Goal: Transaction & Acquisition: Purchase product/service

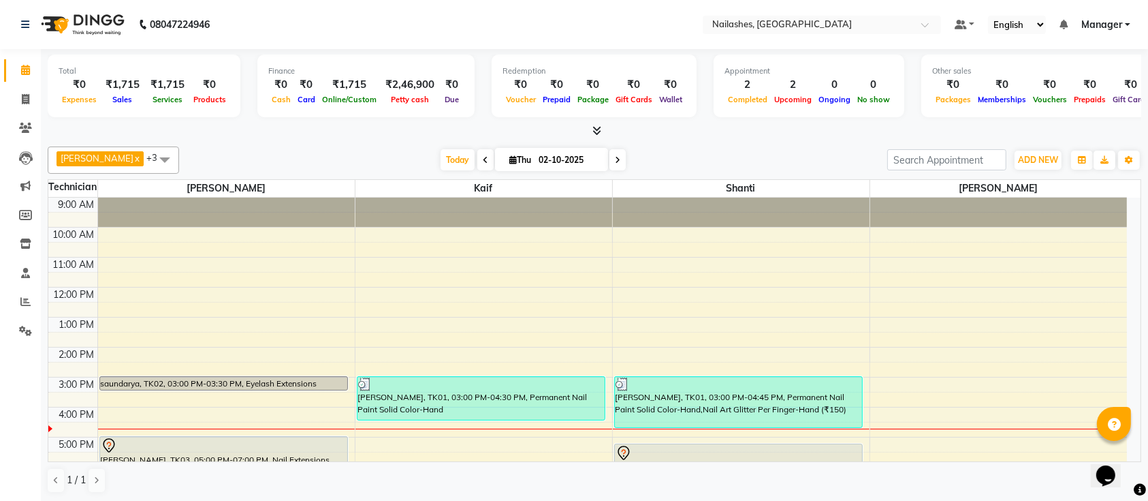
scroll to position [153, 0]
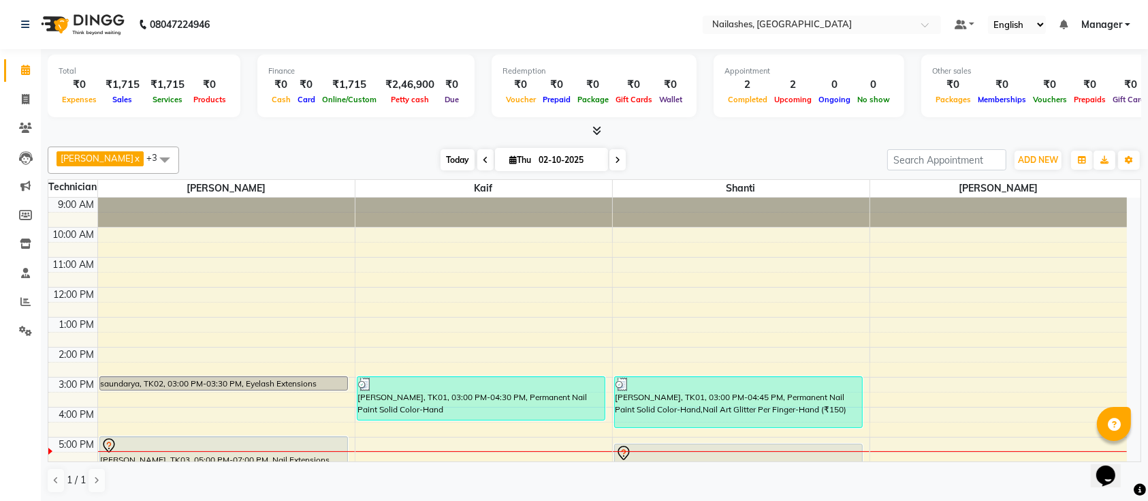
click at [441, 159] on span "Today" at bounding box center [458, 159] width 34 height 21
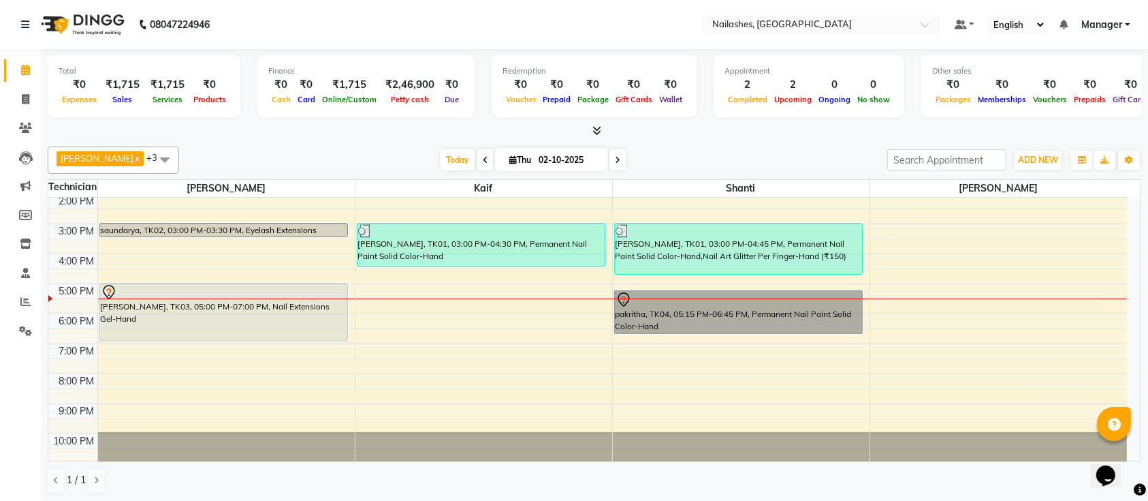
drag, startPoint x: 685, startPoint y: 305, endPoint x: 687, endPoint y: 280, distance: 25.3
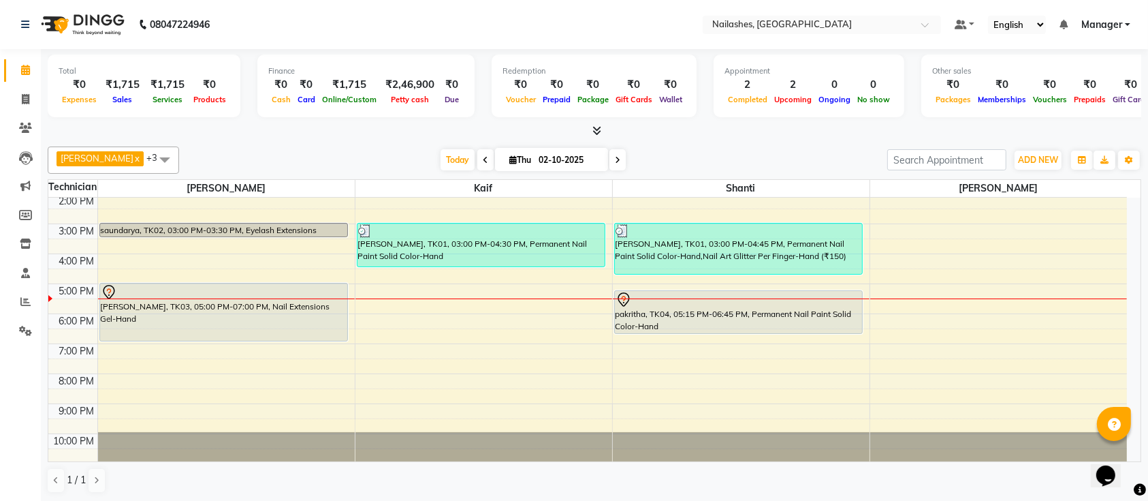
drag, startPoint x: 687, startPoint y: 280, endPoint x: 650, endPoint y: 156, distance: 129.5
click at [650, 156] on div "Today Thu 02-10-2025" at bounding box center [533, 160] width 695 height 20
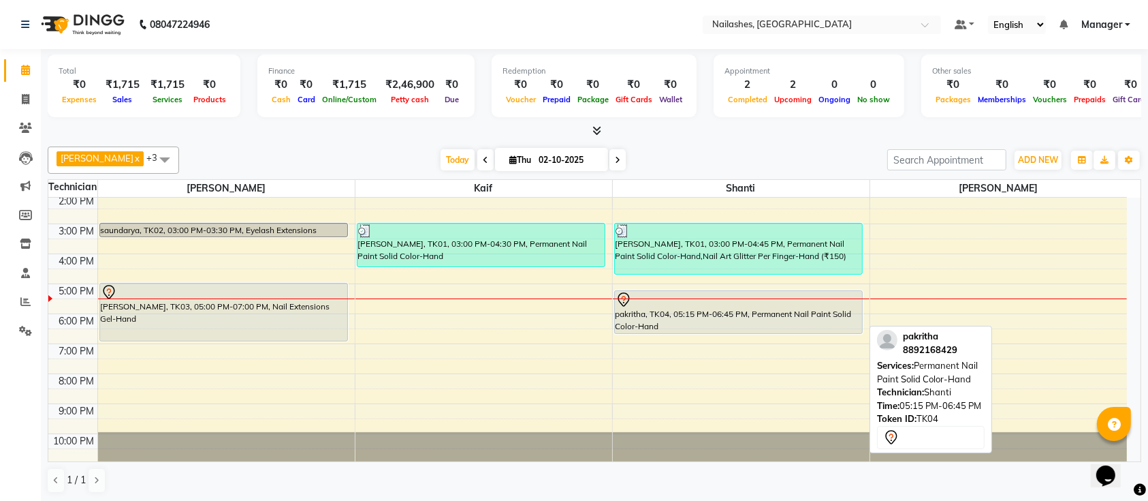
click at [703, 315] on div "pakritha, TK04, 05:15 PM-06:45 PM, Permanent Nail Paint Solid Color-Hand" at bounding box center [739, 312] width 248 height 42
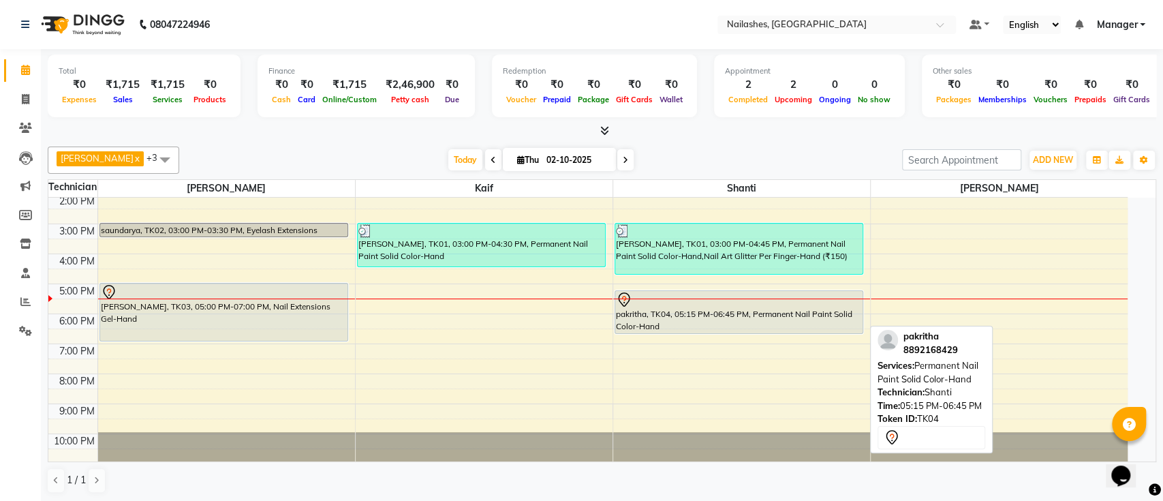
select select "7"
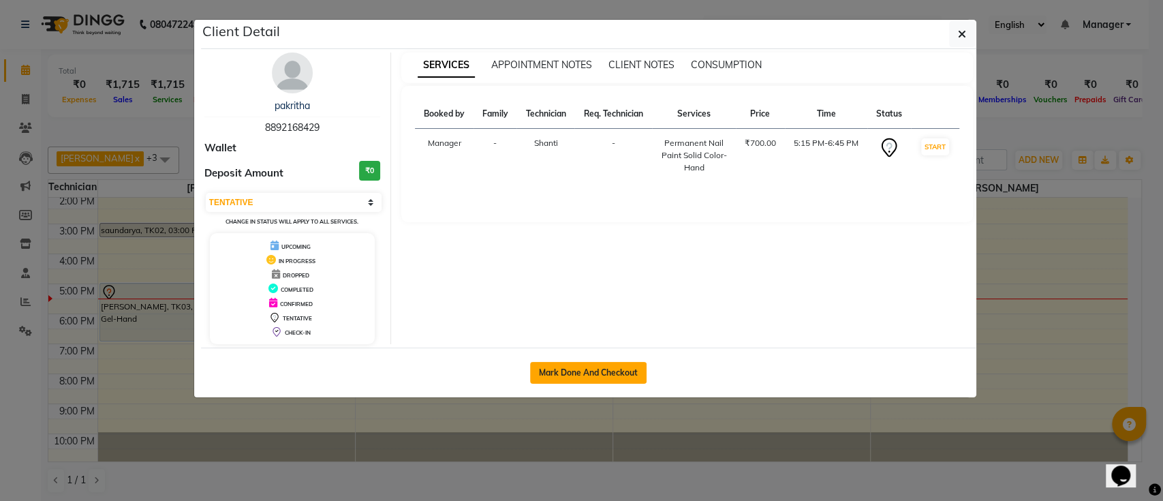
click at [608, 368] on button "Mark Done And Checkout" at bounding box center [588, 373] width 116 height 22
select select "4407"
select select "service"
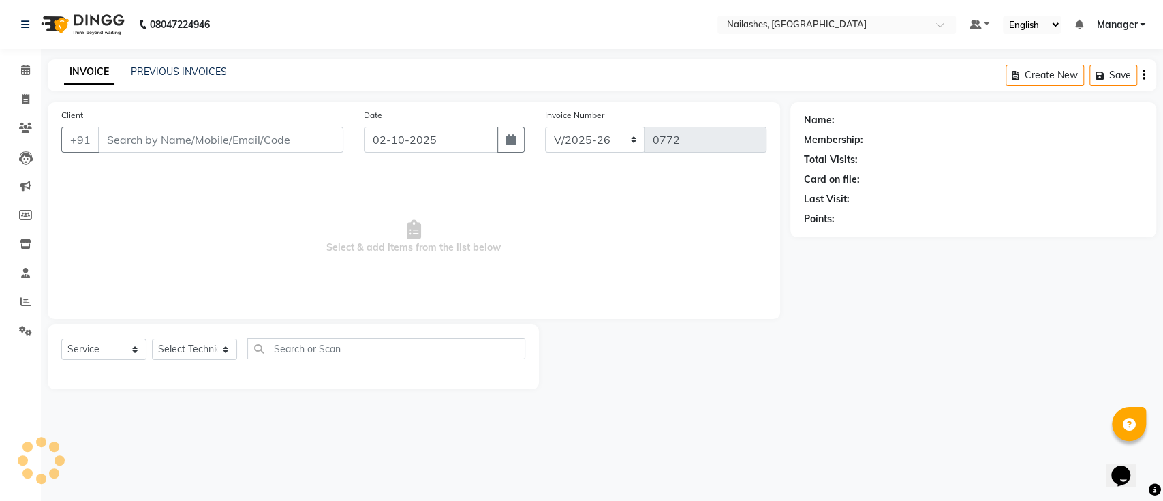
type input "88******29"
select select "82822"
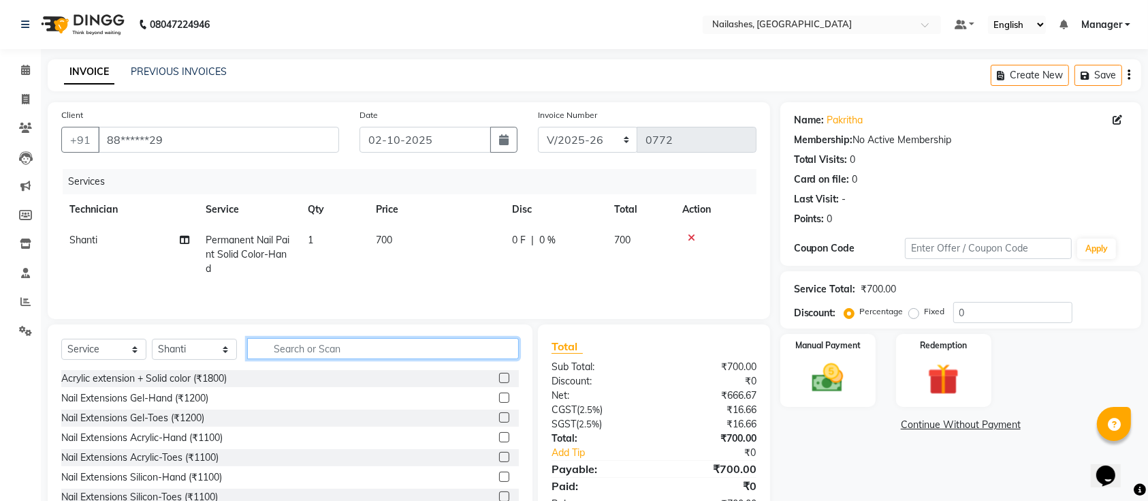
click at [390, 352] on input "text" at bounding box center [383, 348] width 272 height 21
type input "150"
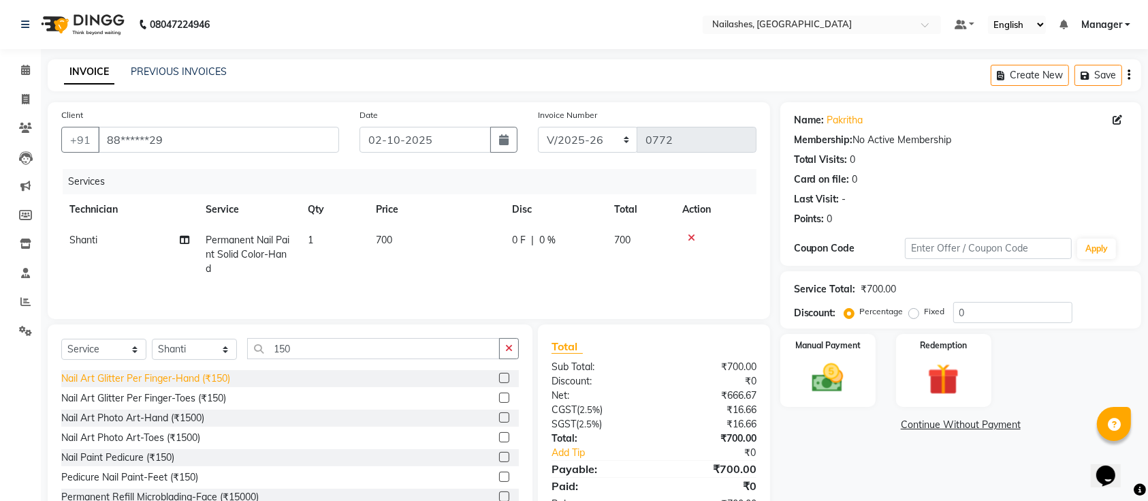
click at [216, 377] on div "Nail Art Glitter Per Finger-Hand (₹150)" at bounding box center [145, 378] width 169 height 14
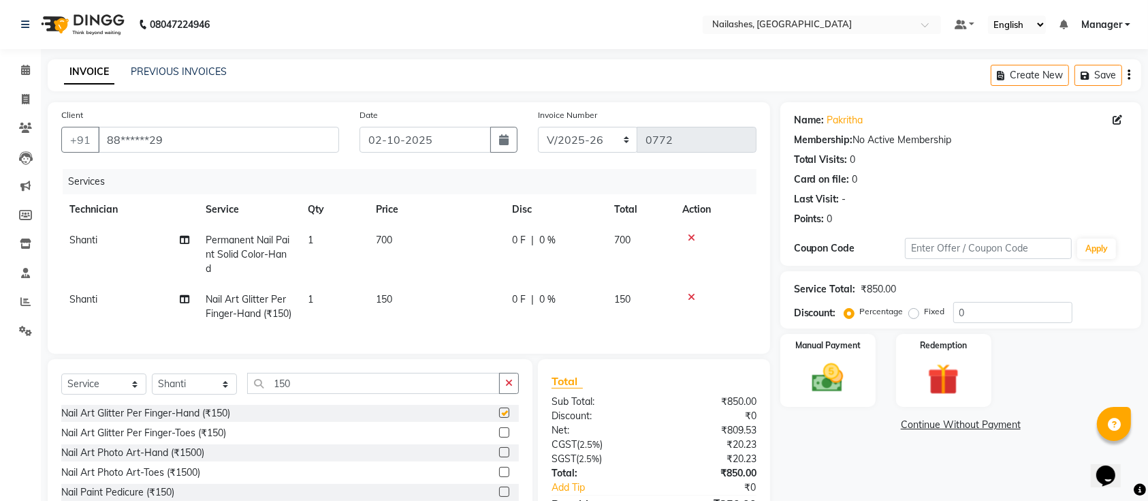
checkbox input "false"
click at [332, 297] on td "1" at bounding box center [334, 306] width 68 height 45
select select "82822"
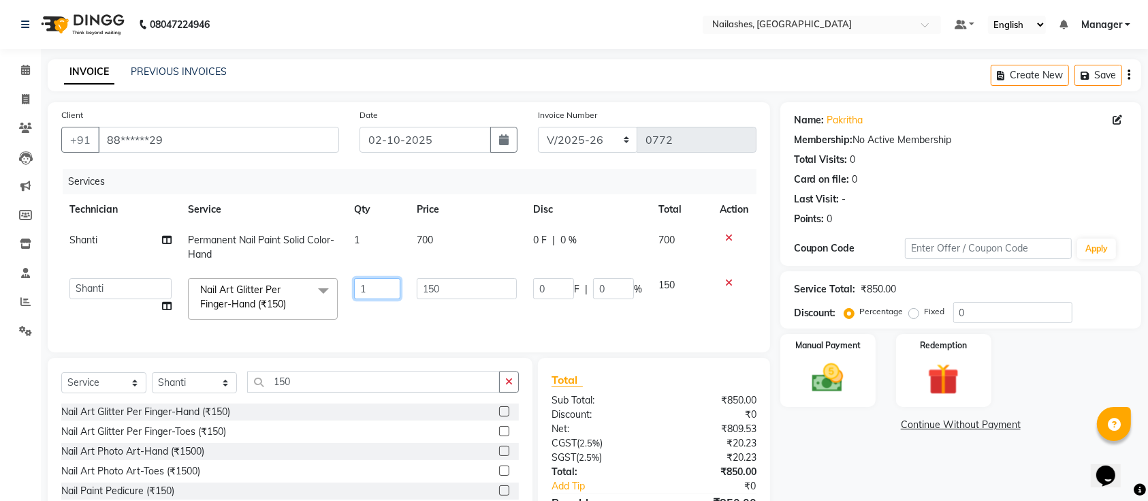
click at [373, 281] on input "1" at bounding box center [377, 288] width 46 height 21
type input "2"
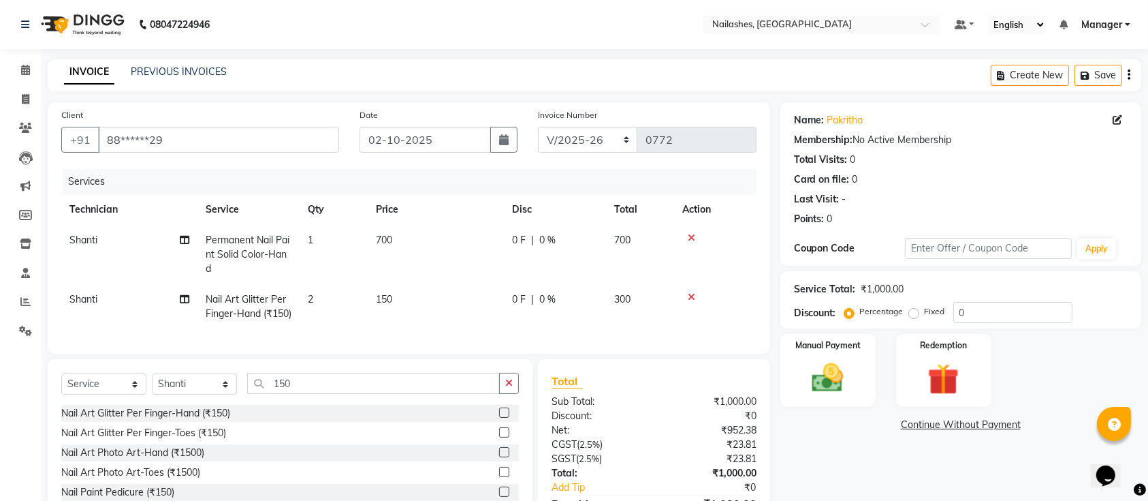
click at [454, 292] on td "150" at bounding box center [436, 306] width 136 height 45
select select "82822"
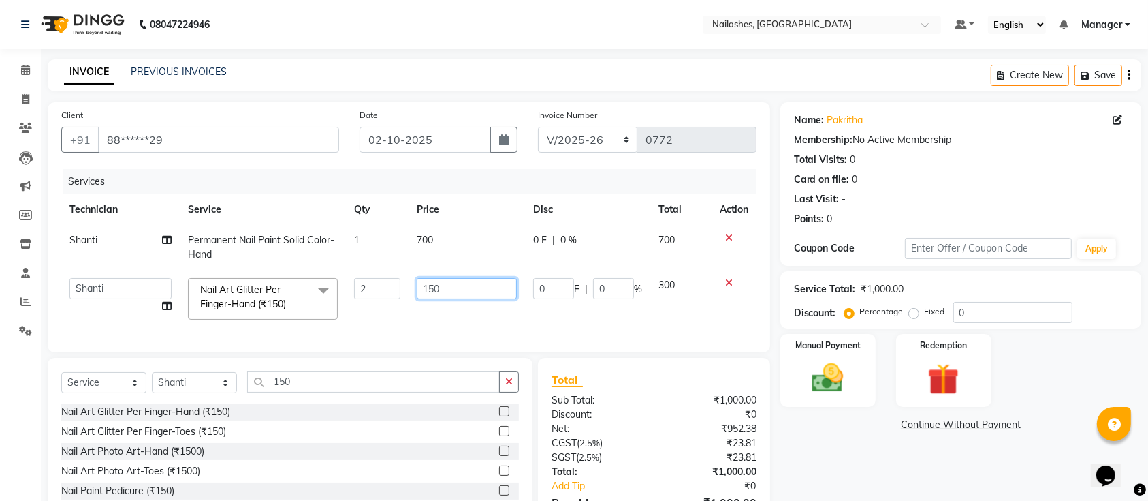
click at [452, 287] on input "150" at bounding box center [467, 288] width 100 height 21
type input "157.5"
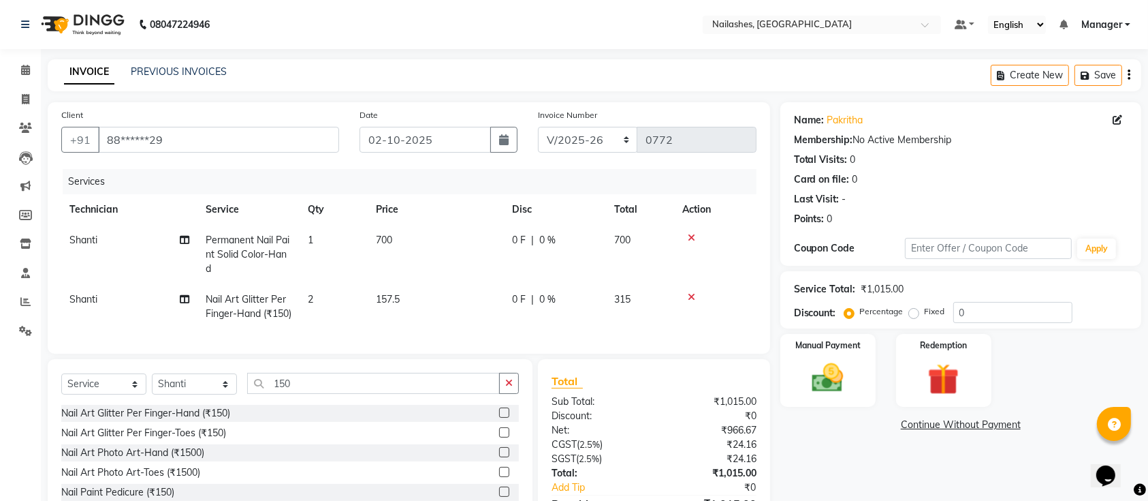
click at [838, 455] on div "Name: Pakritha Membership: No Active Membership Total Visits: 0 Card on file: 0…" at bounding box center [966, 331] width 371 height 458
click at [845, 383] on img at bounding box center [828, 377] width 53 height 37
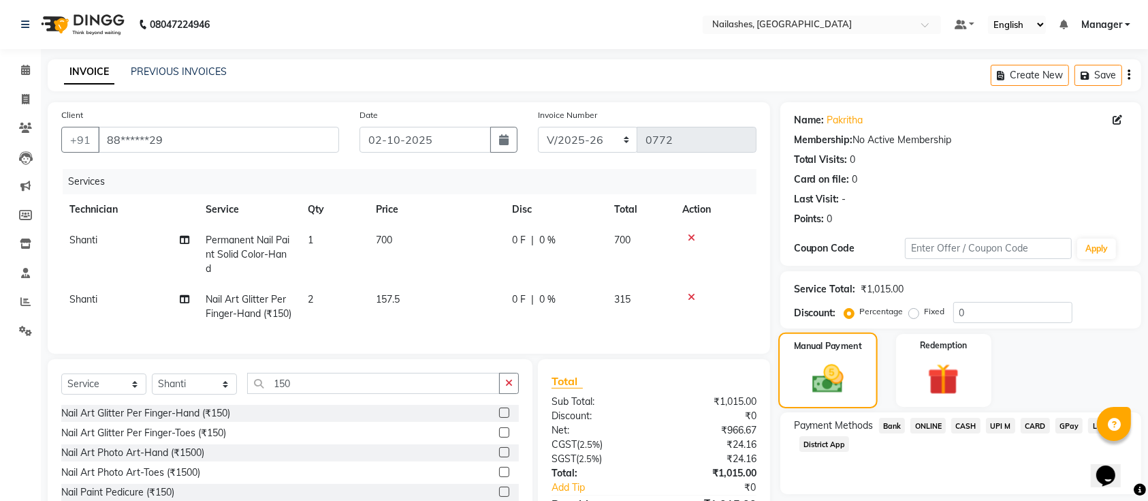
click at [845, 383] on img at bounding box center [827, 378] width 51 height 36
click at [930, 426] on span "ONLINE" at bounding box center [928, 426] width 35 height 16
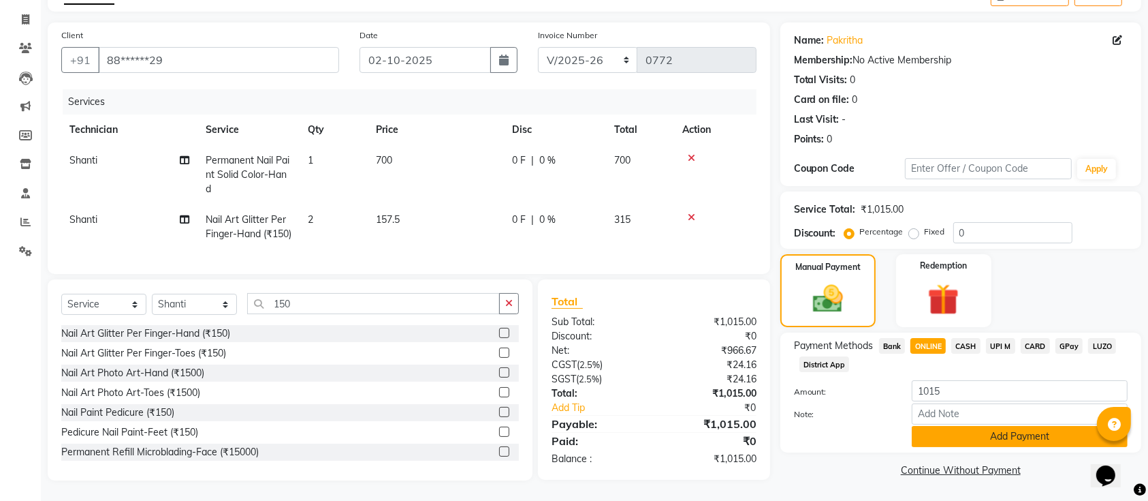
click at [934, 426] on button "Add Payment" at bounding box center [1020, 436] width 216 height 21
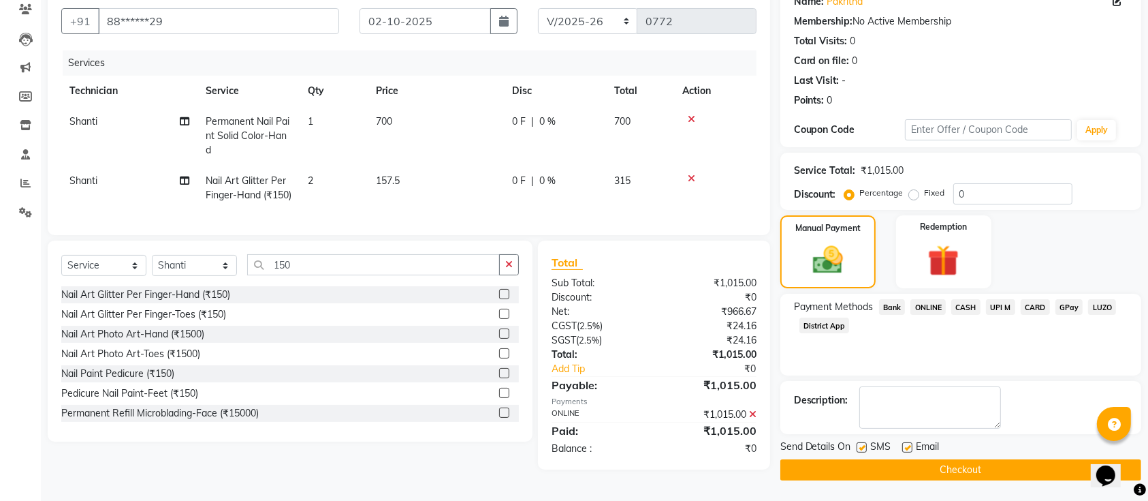
scroll to position [135, 0]
click at [953, 459] on button "Checkout" at bounding box center [961, 469] width 361 height 21
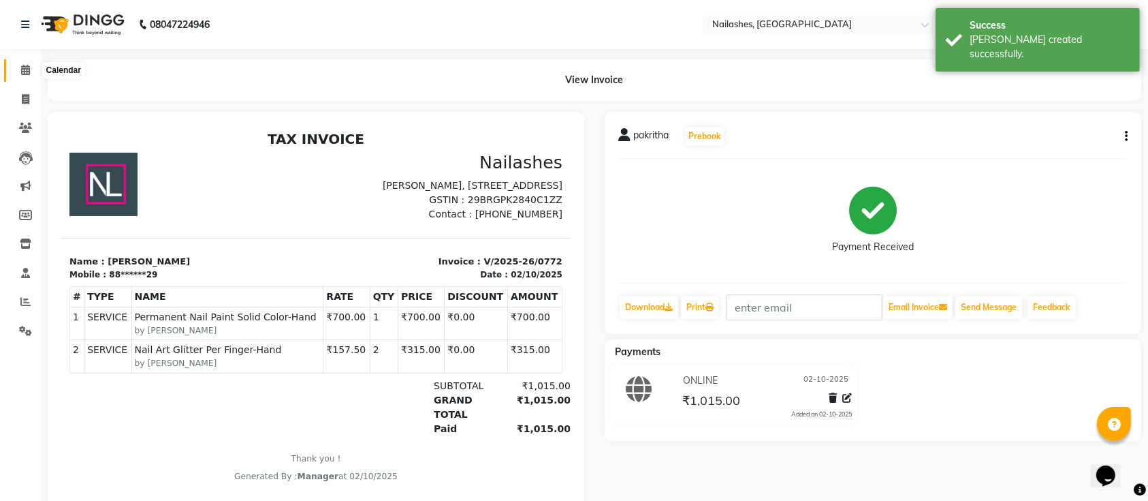
click at [19, 70] on span at bounding box center [26, 71] width 24 height 16
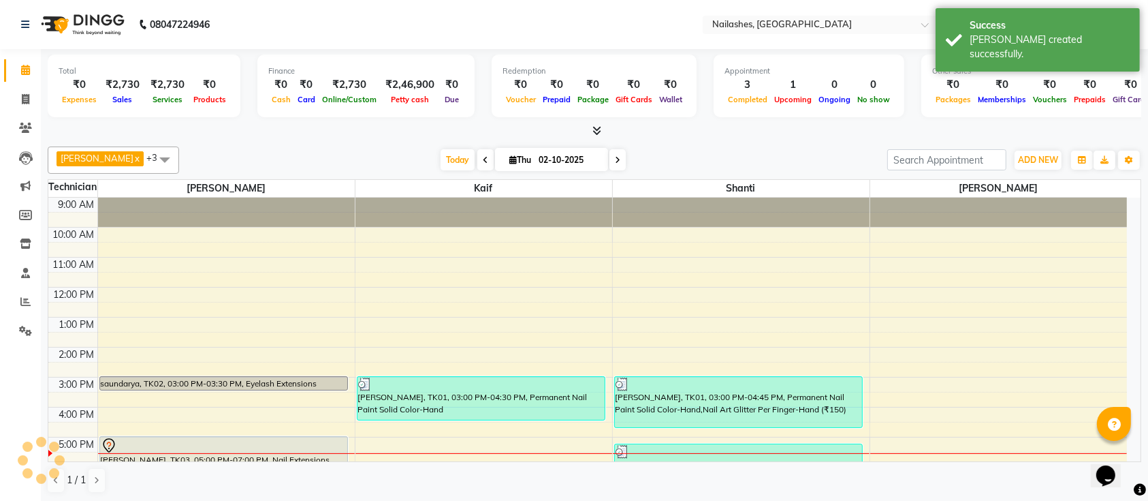
click at [23, 68] on icon at bounding box center [25, 70] width 9 height 10
click at [441, 154] on span "Today" at bounding box center [458, 159] width 34 height 21
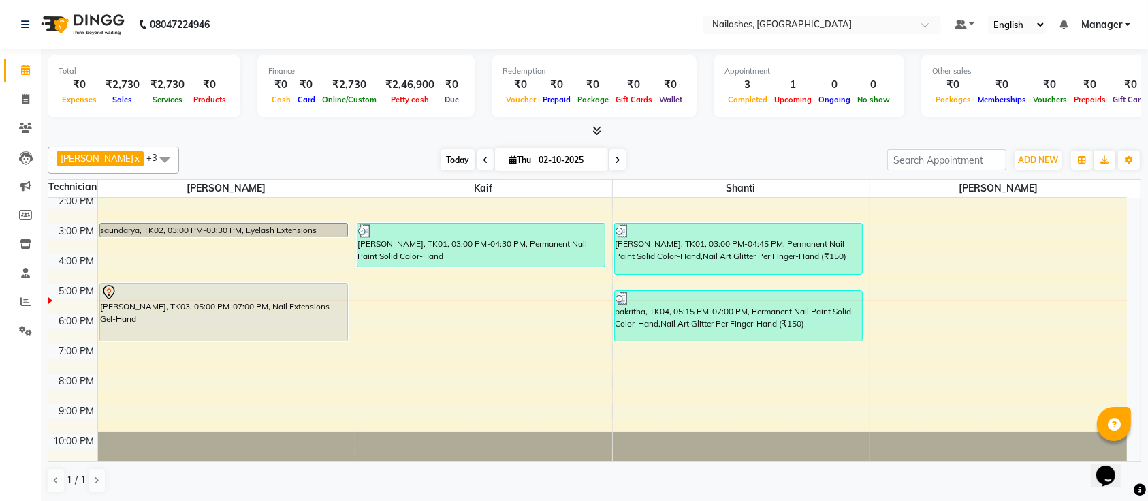
click at [441, 161] on span "Today" at bounding box center [458, 159] width 34 height 21
drag, startPoint x: 471, startPoint y: 365, endPoint x: 459, endPoint y: 452, distance: 87.9
click at [459, 452] on div "9:00 AM 10:00 AM 11:00 AM 12:00 PM 1:00 PM 2:00 PM 3:00 PM 4:00 PM 5:00 PM 6:00…" at bounding box center [587, 253] width 1079 height 419
click at [459, 452] on div at bounding box center [484, 446] width 257 height 29
drag, startPoint x: 466, startPoint y: 321, endPoint x: 432, endPoint y: 451, distance: 134.5
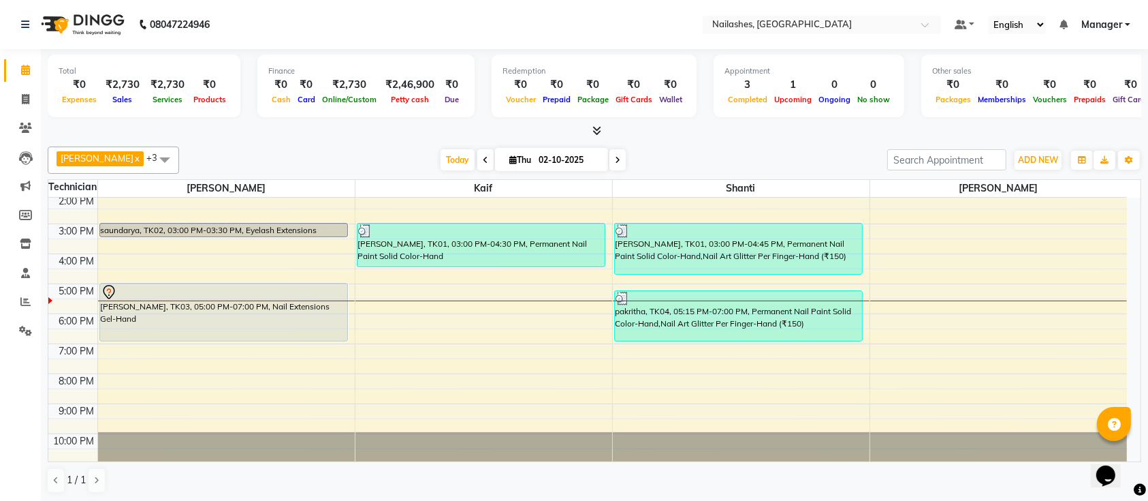
click at [432, 451] on div "9:00 AM 10:00 AM 11:00 AM 12:00 PM 1:00 PM 2:00 PM 3:00 PM 4:00 PM 5:00 PM 6:00…" at bounding box center [587, 253] width 1079 height 419
click at [432, 451] on div at bounding box center [484, 446] width 257 height 29
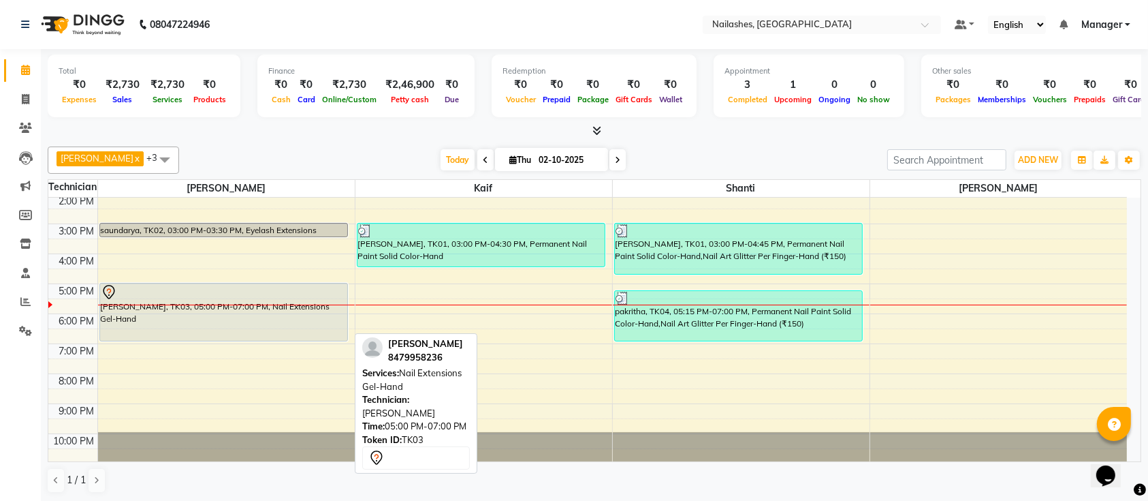
click at [269, 319] on div "[PERSON_NAME], TK03, 05:00 PM-07:00 PM, Nail Extensions Gel-Hand" at bounding box center [224, 311] width 248 height 57
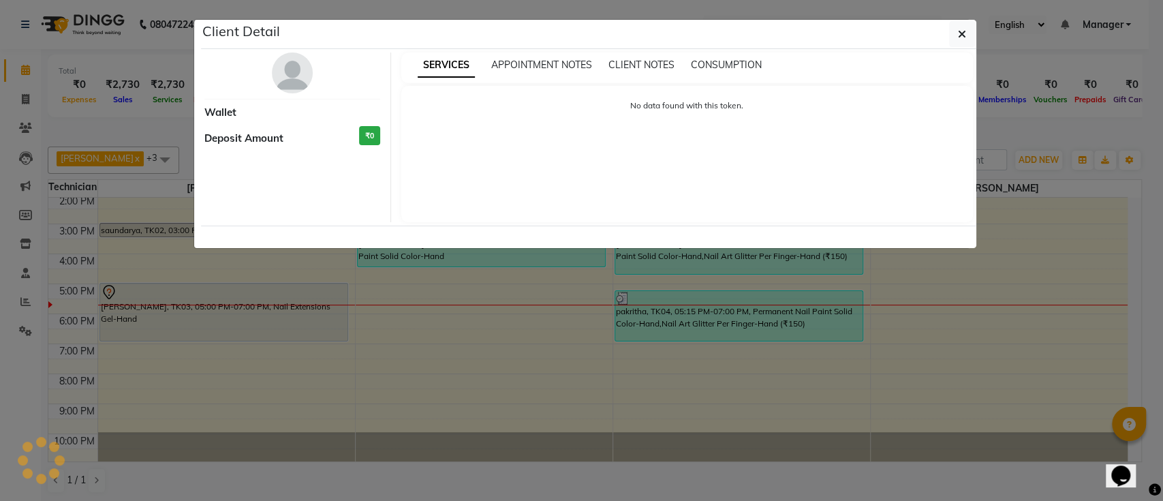
select select "7"
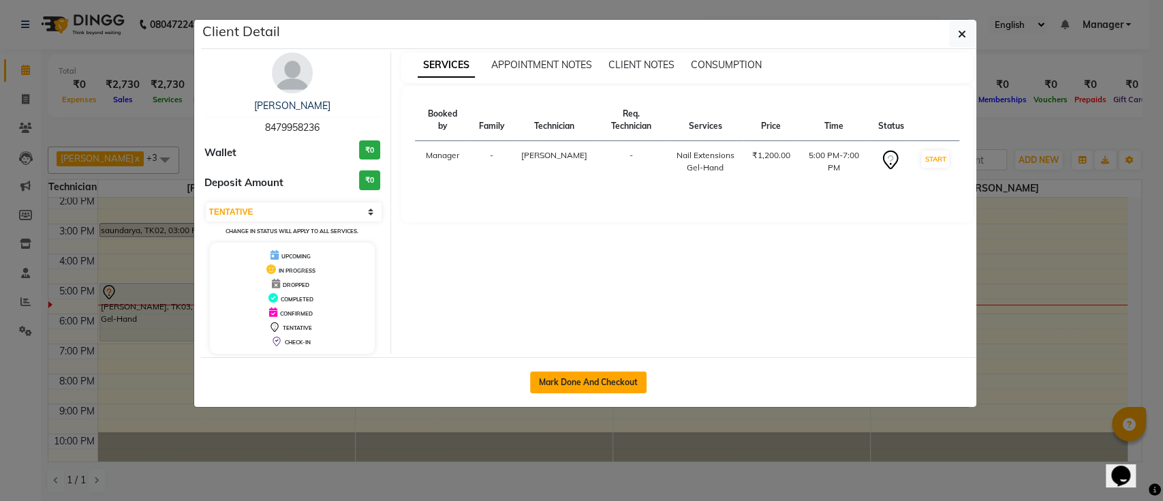
click at [581, 377] on button "Mark Done And Checkout" at bounding box center [588, 382] width 116 height 22
select select "4407"
select select "service"
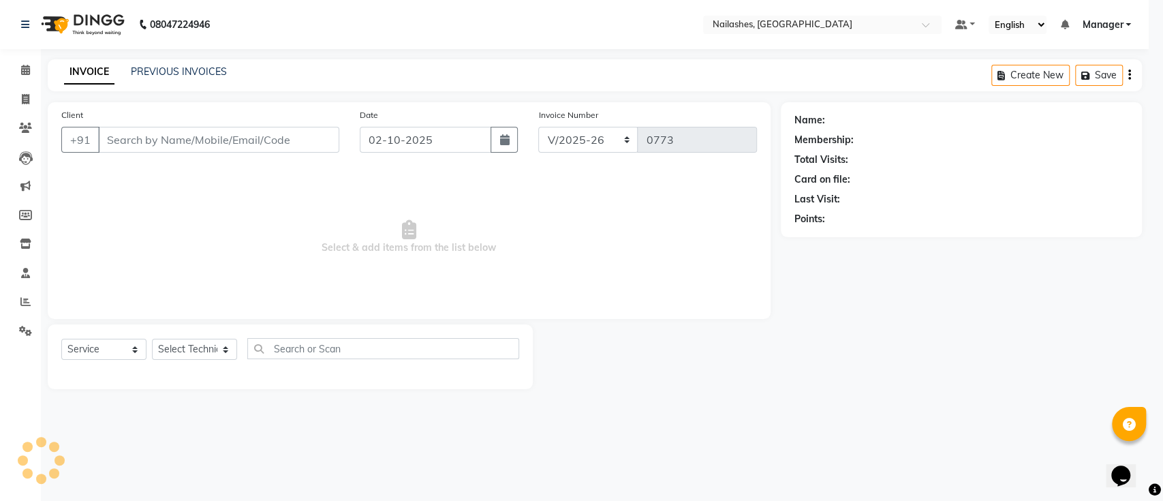
select select "3"
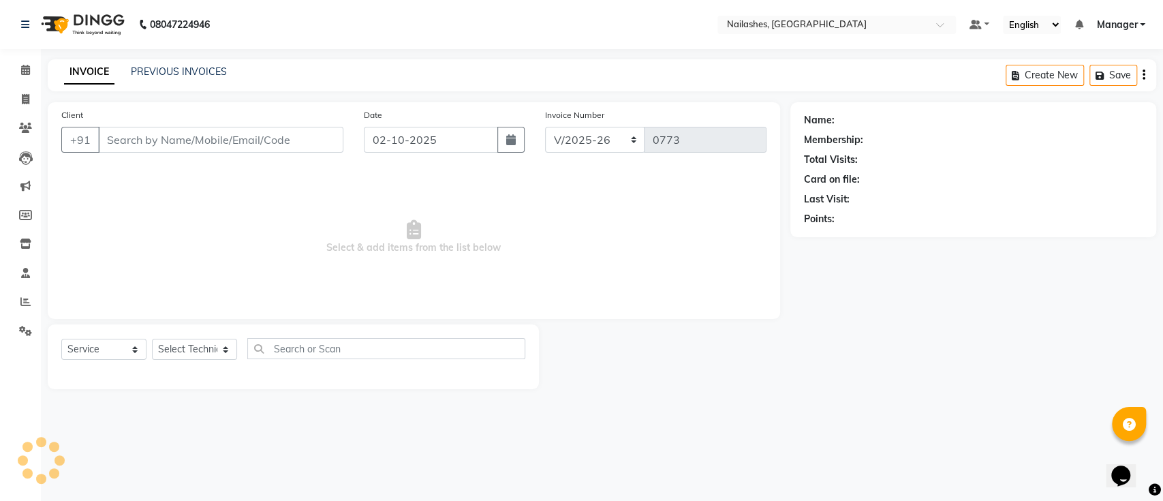
type input "84******36"
select select "24569"
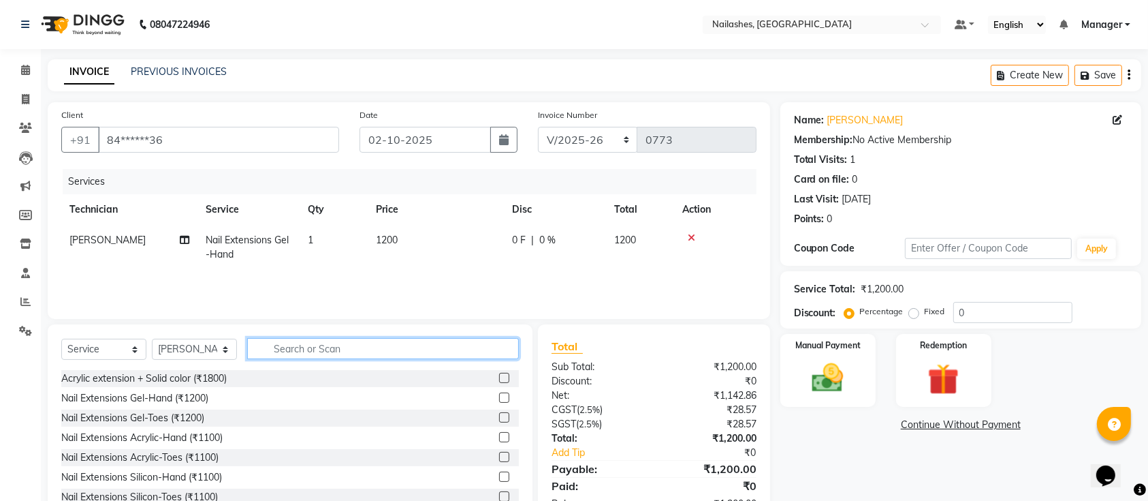
click at [343, 341] on input "text" at bounding box center [383, 348] width 272 height 21
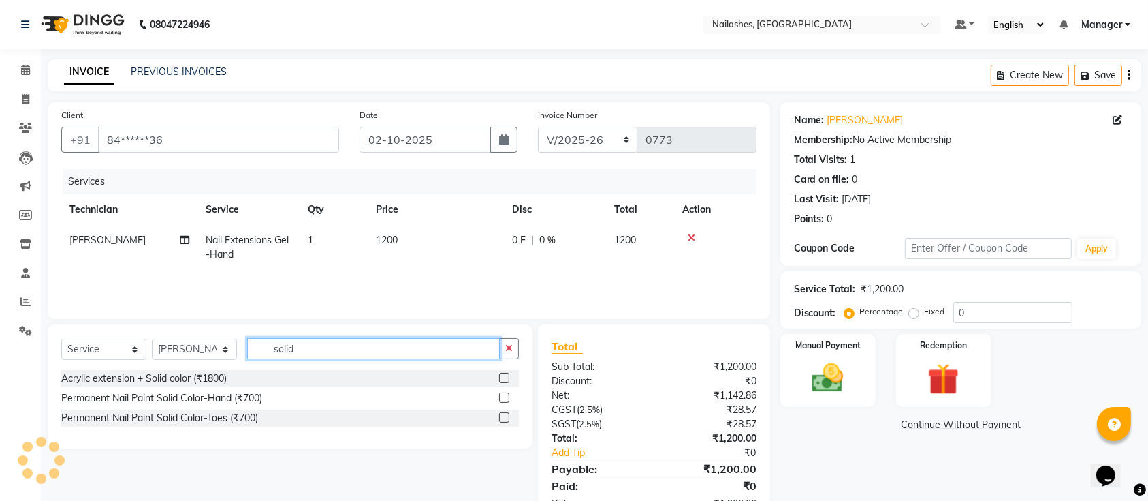
type input "solid"
click at [507, 394] on label at bounding box center [504, 397] width 10 height 10
click at [507, 394] on input "checkbox" at bounding box center [503, 398] width 9 height 9
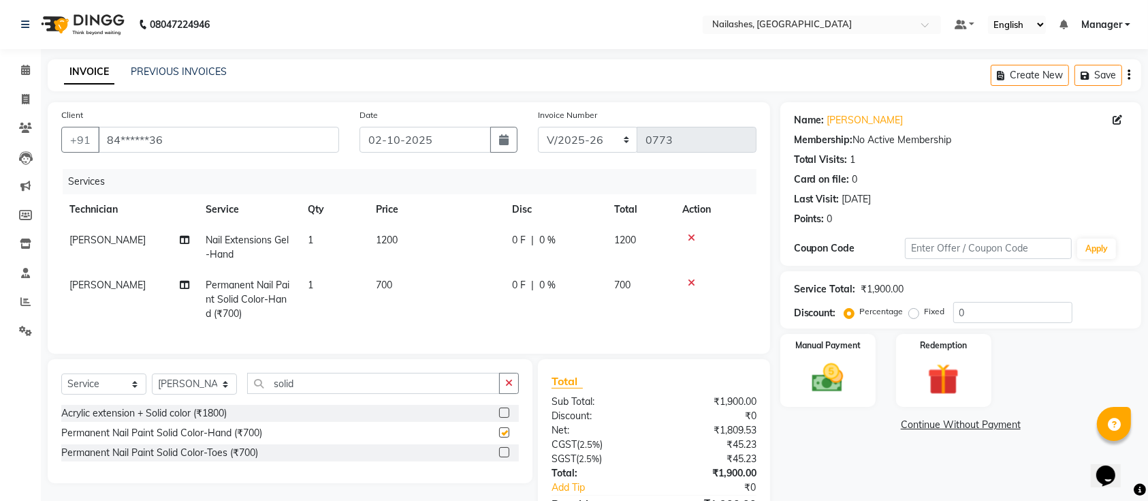
click at [962, 470] on div "Name: Subarna Membership: No Active Membership Total Visits: 1 Card on file: 0 …" at bounding box center [966, 330] width 371 height 457
checkbox input "false"
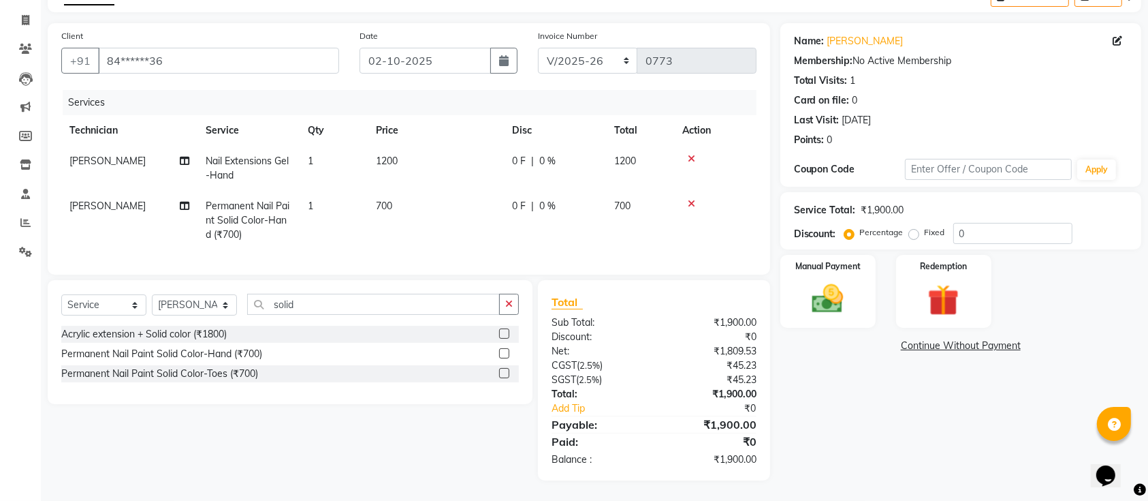
click at [899, 449] on div "Name: Subarna Membership: No Active Membership Total Visits: 1 Card on file: 0 …" at bounding box center [966, 251] width 371 height 457
click at [822, 280] on img at bounding box center [828, 298] width 53 height 37
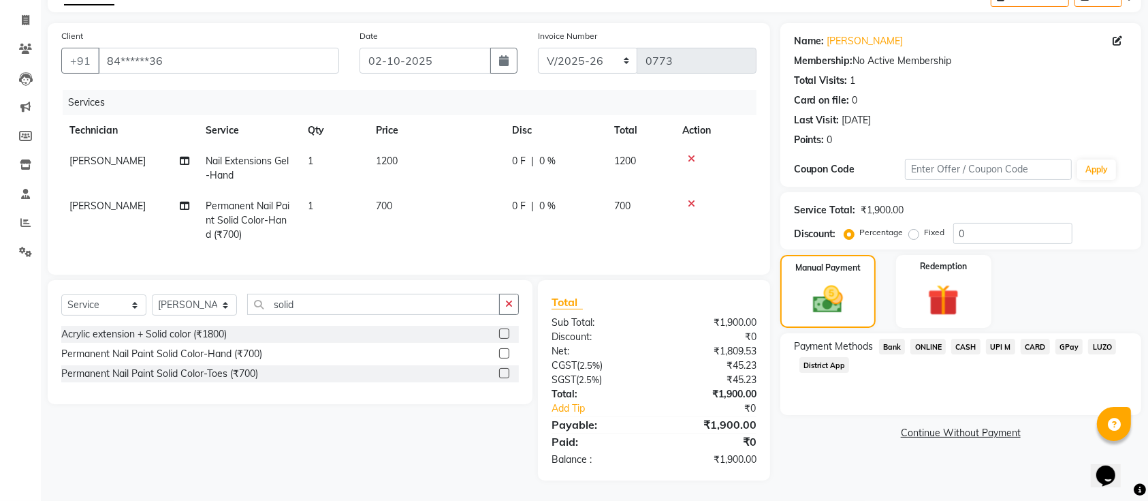
click at [853, 448] on div "Name: Subarna Membership: No Active Membership Total Visits: 1 Card on file: 0 …" at bounding box center [966, 251] width 371 height 457
click at [964, 339] on span "CASH" at bounding box center [966, 347] width 29 height 16
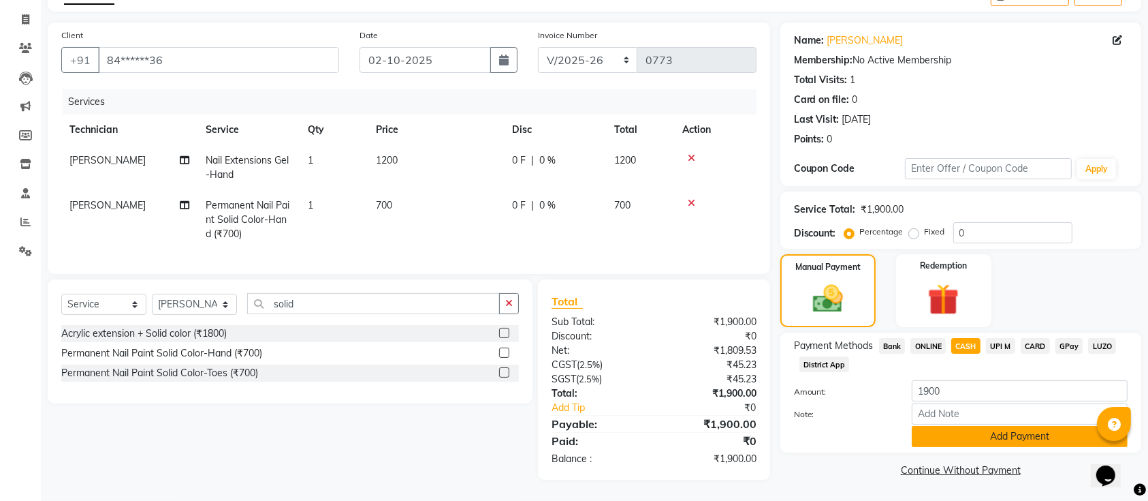
click at [951, 426] on button "Add Payment" at bounding box center [1020, 436] width 216 height 21
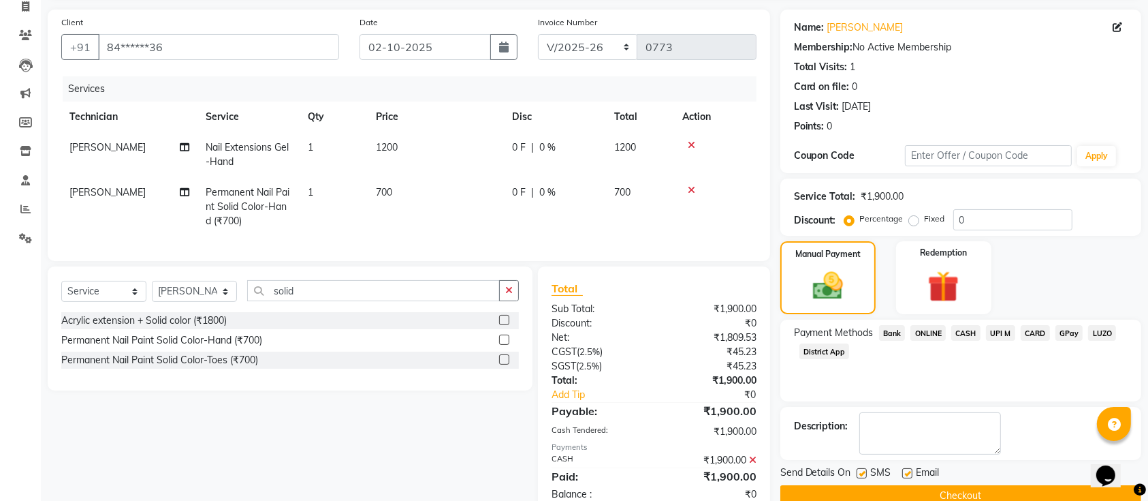
scroll to position [140, 0]
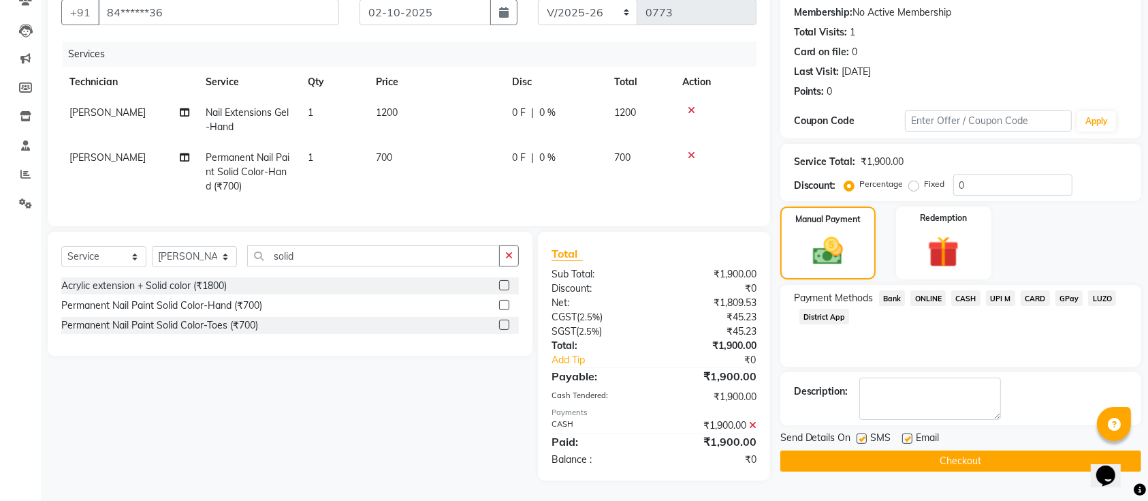
click at [946, 450] on button "Checkout" at bounding box center [961, 460] width 361 height 21
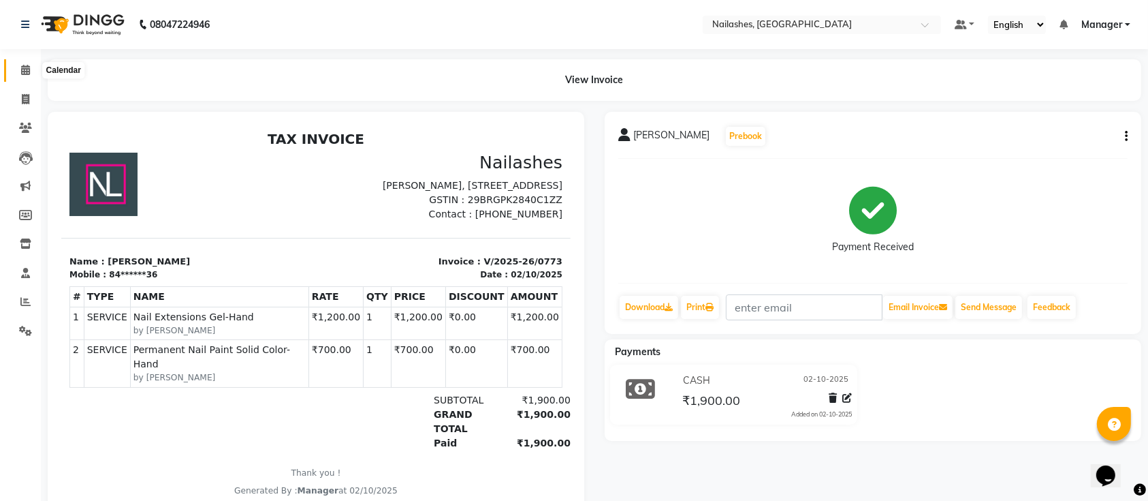
click at [21, 73] on icon at bounding box center [25, 70] width 9 height 10
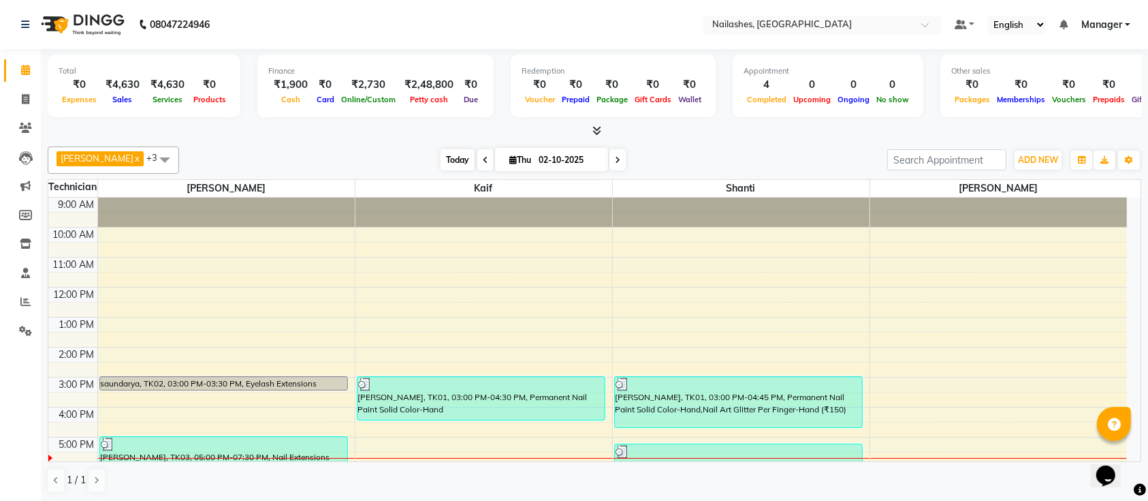
click at [444, 157] on span "Today" at bounding box center [458, 159] width 34 height 21
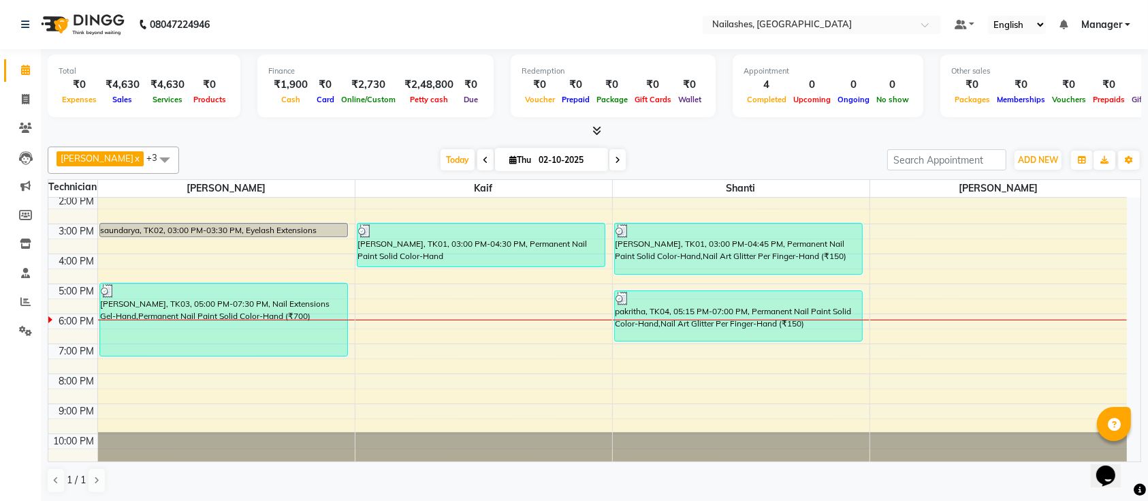
click at [687, 346] on div "9:00 AM 10:00 AM 11:00 AM 12:00 PM 1:00 PM 2:00 PM 3:00 PM 4:00 PM 5:00 PM 6:00…" at bounding box center [587, 253] width 1079 height 419
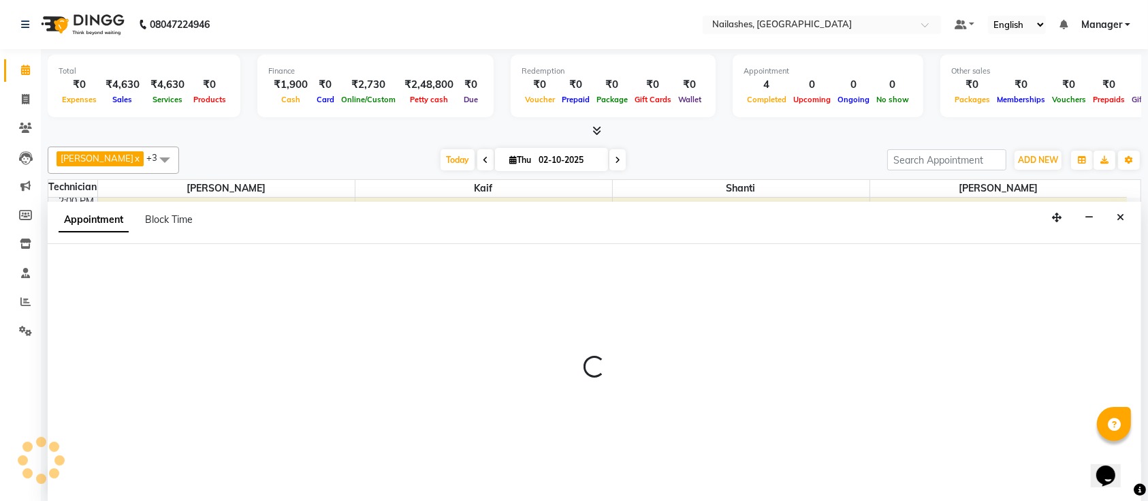
scroll to position [0, 0]
select select "82822"
select select "1140"
select select "tentative"
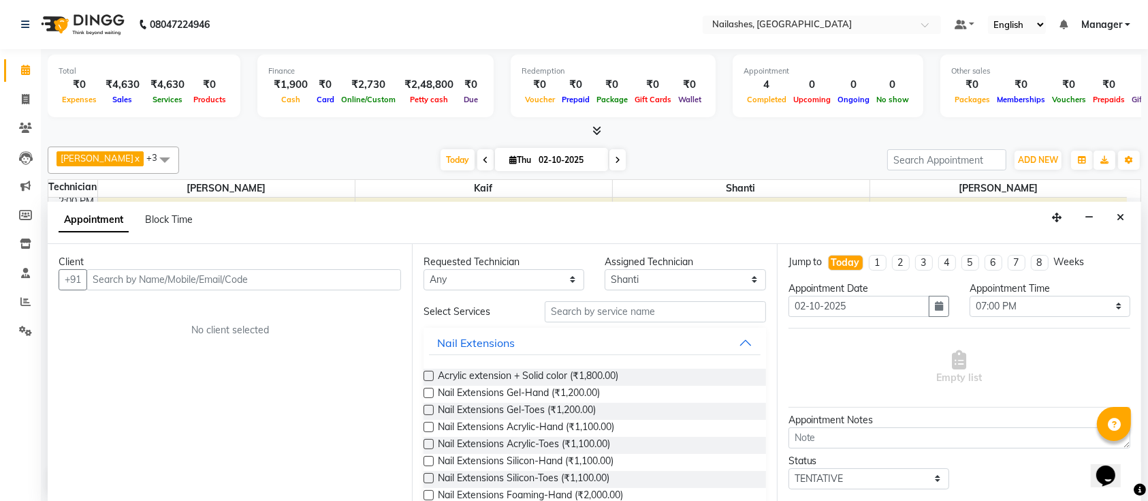
click at [328, 281] on input "text" at bounding box center [244, 279] width 315 height 21
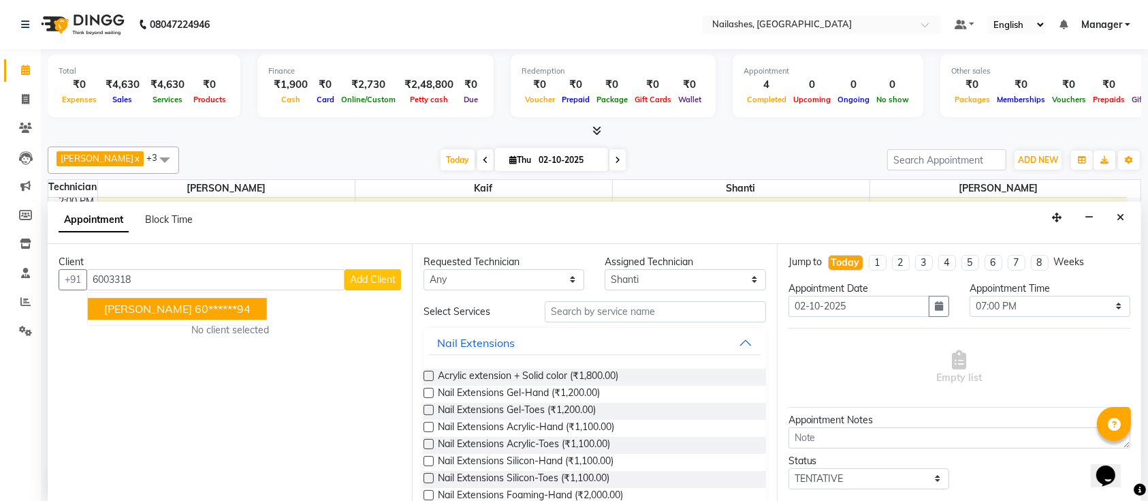
click at [195, 308] on ngb-highlight "60******94" at bounding box center [223, 309] width 56 height 14
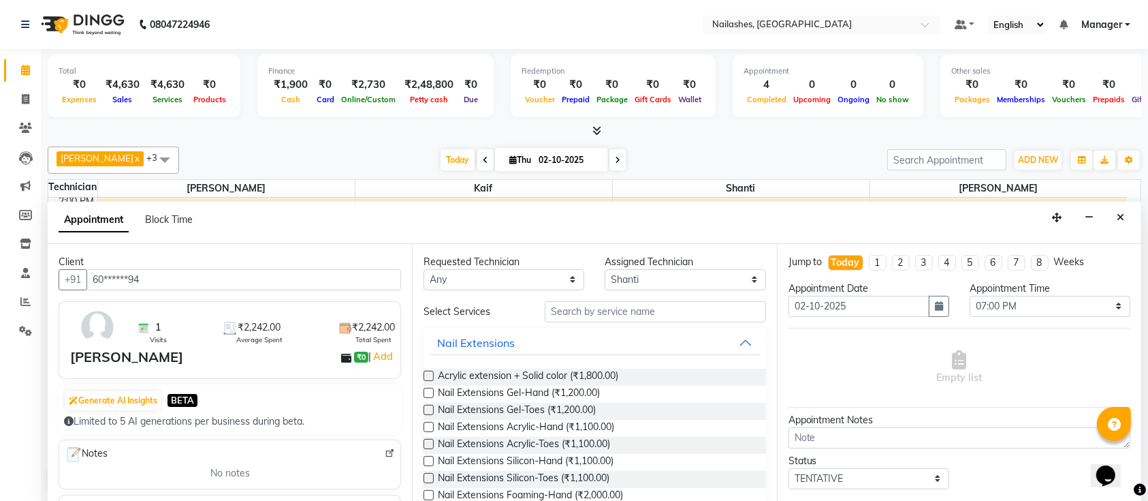
type input "60******94"
click at [619, 313] on input "text" at bounding box center [655, 311] width 221 height 21
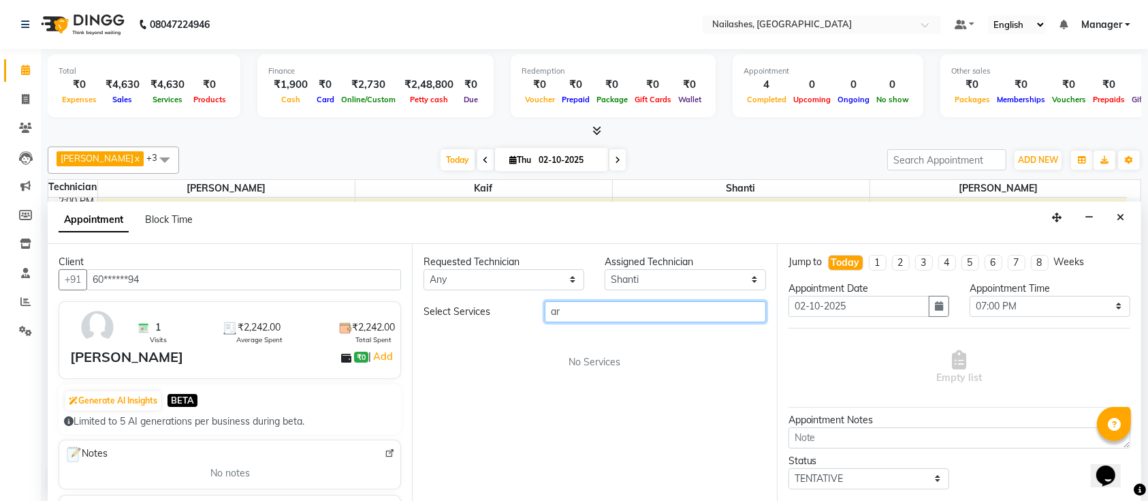
type input "a"
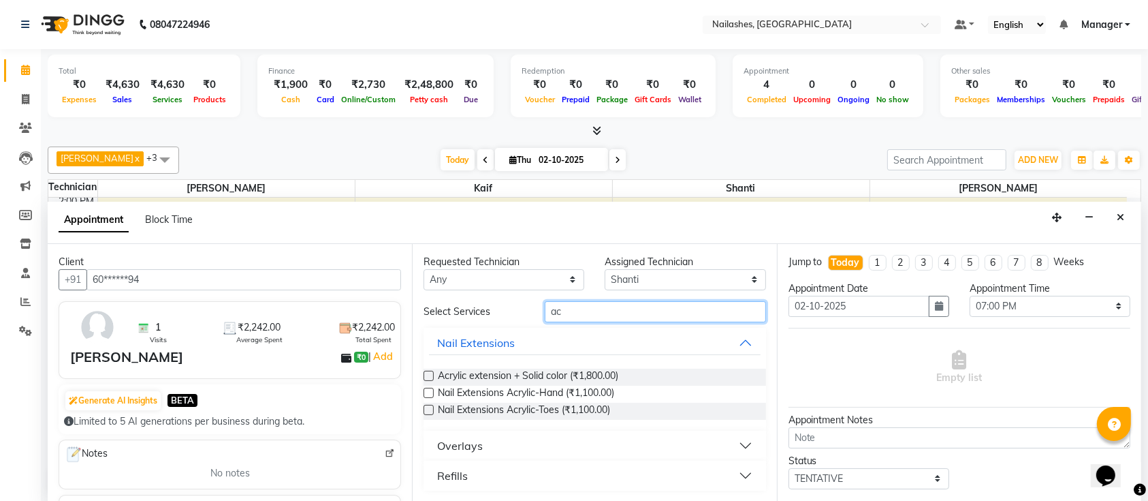
type input "a"
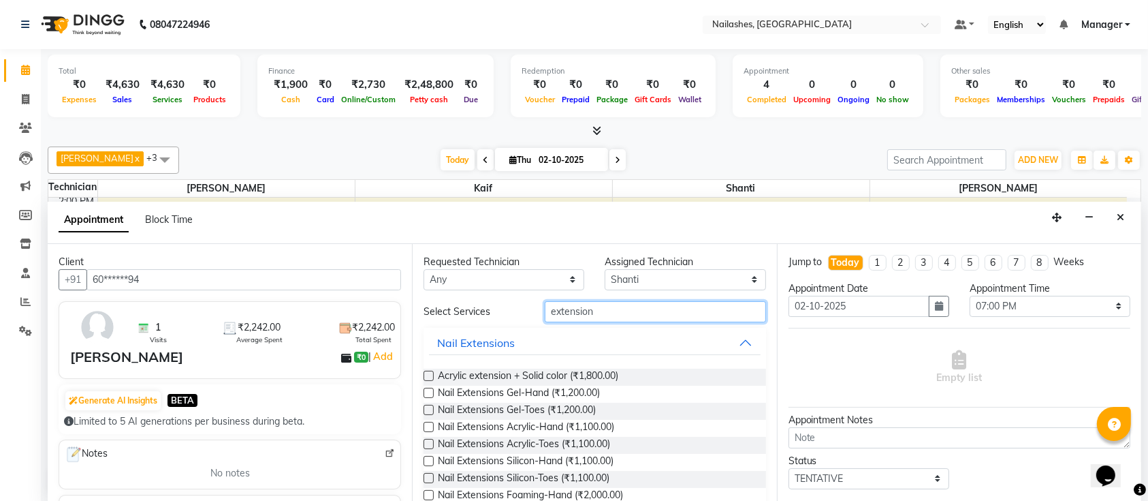
type input "extension"
click at [426, 389] on label at bounding box center [429, 393] width 10 height 10
click at [426, 390] on input "checkbox" at bounding box center [428, 394] width 9 height 9
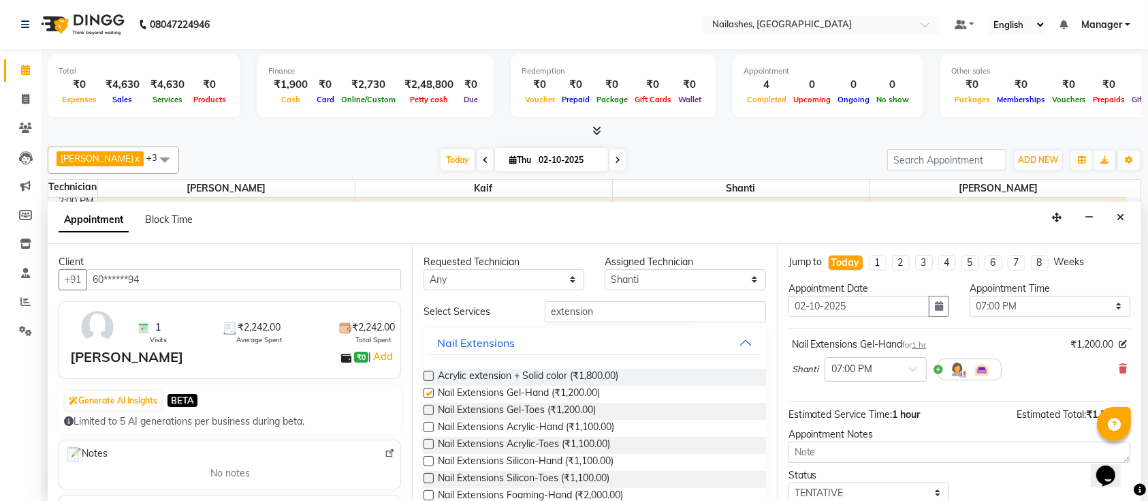
checkbox input "false"
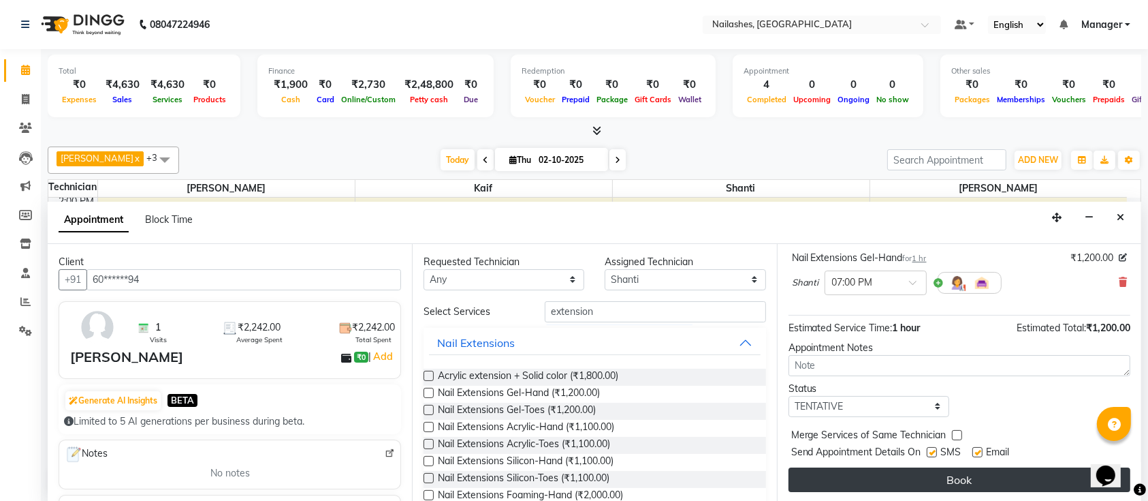
click at [924, 471] on button "Book" at bounding box center [960, 479] width 342 height 25
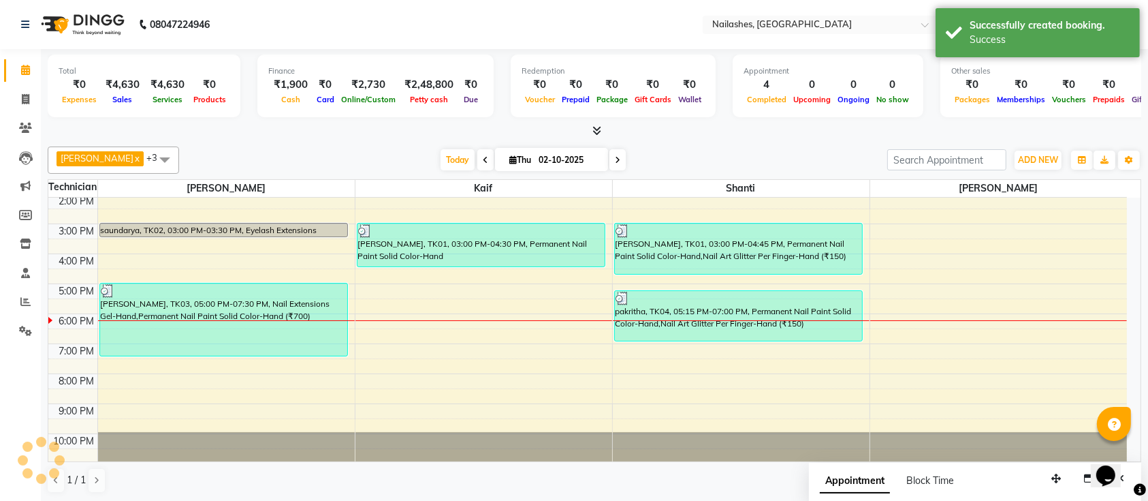
scroll to position [0, 0]
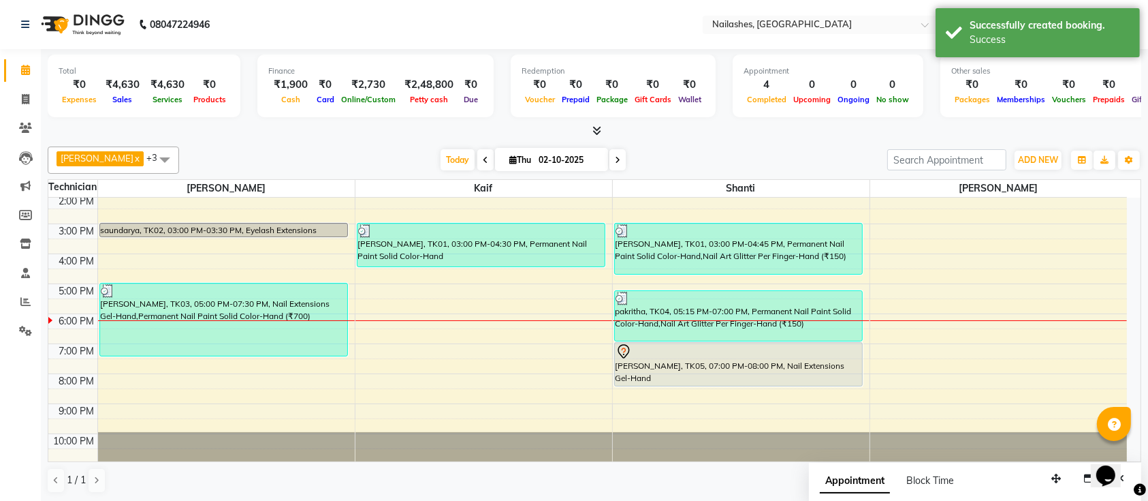
drag, startPoint x: 742, startPoint y: 368, endPoint x: 743, endPoint y: 384, distance: 15.7
click at [743, 384] on div "dr shantala, TK01, 03:00 PM-04:45 PM, Permanent Nail Paint Solid Color-Hand,Nai…" at bounding box center [741, 253] width 257 height 419
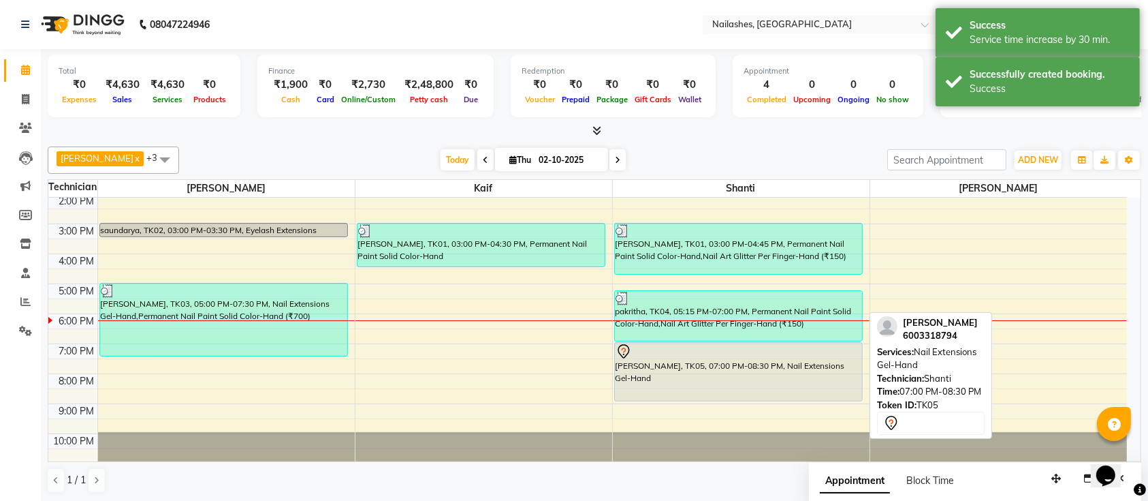
drag, startPoint x: 763, startPoint y: 383, endPoint x: 763, endPoint y: 395, distance: 12.3
click at [763, 395] on div "dr shantala, TK01, 03:00 PM-04:45 PM, Permanent Nail Paint Solid Color-Hand,Nai…" at bounding box center [741, 253] width 257 height 419
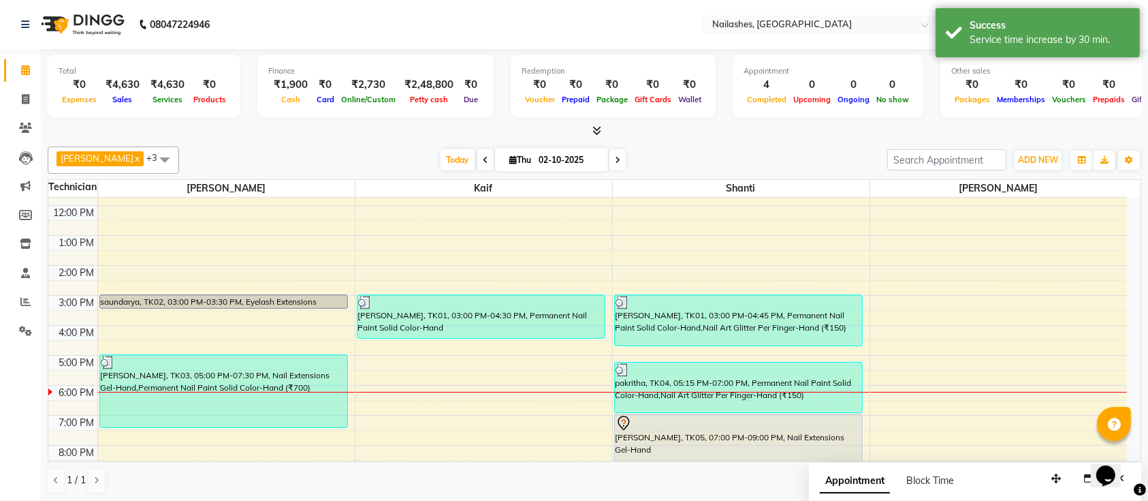
scroll to position [153, 0]
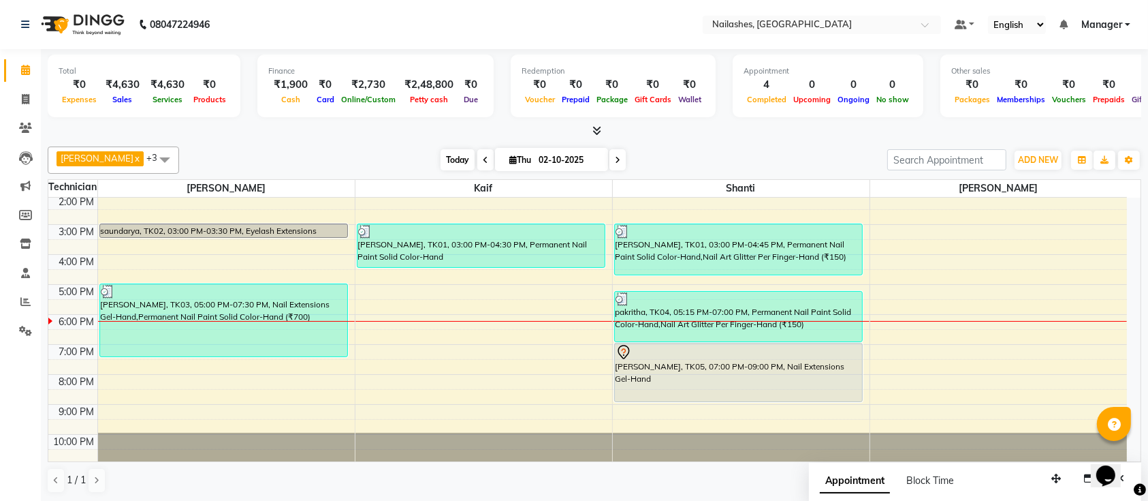
click at [445, 158] on span "Today" at bounding box center [458, 159] width 34 height 21
